Goal: Check status: Check status

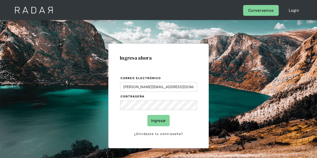
click at [157, 120] on input "Ingresar" at bounding box center [158, 120] width 22 height 11
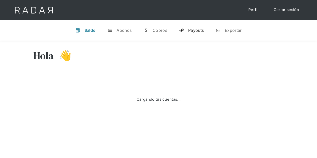
click at [197, 30] on div "Payouts" at bounding box center [196, 30] width 16 height 5
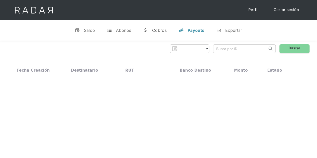
click at [218, 47] on input "search" at bounding box center [240, 49] width 54 height 8
paste input "3ffcdd9b-d6df-423d-a10e-4c34cb7caacf"
type input "3ffcdd9b-d6df-423d-a10e-4c34cb7caacf"
select select "prontopaga"
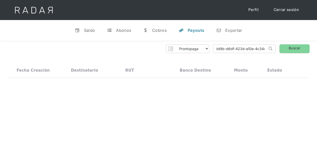
scroll to position [0, 0]
type input "3ffcdd9b-d6df-423d-a10e-4c34cb7caacf"
click at [300, 50] on link "Buscar" at bounding box center [294, 48] width 30 height 9
